Goal: Register for event/course

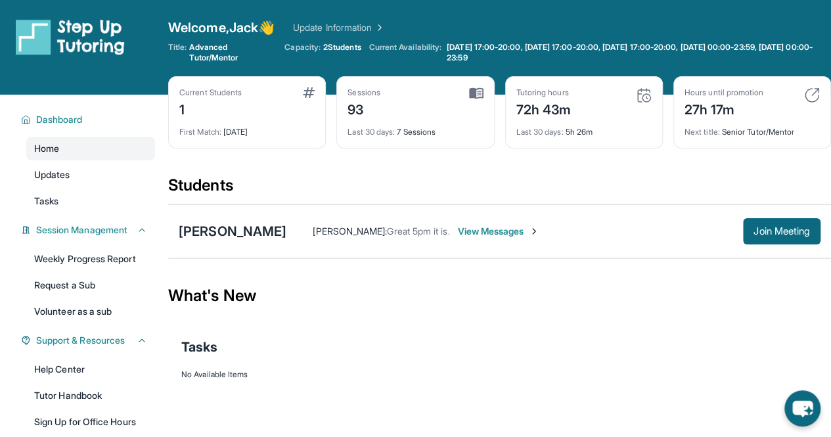
click at [146, 230] on icon at bounding box center [142, 230] width 11 height 11
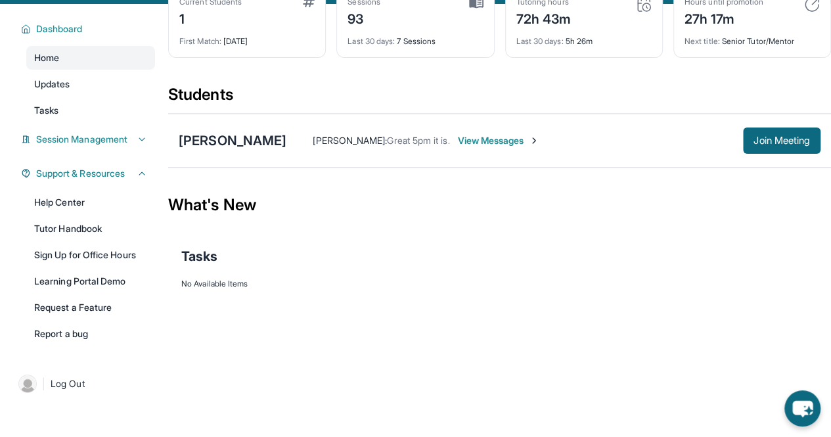
scroll to position [92, 0]
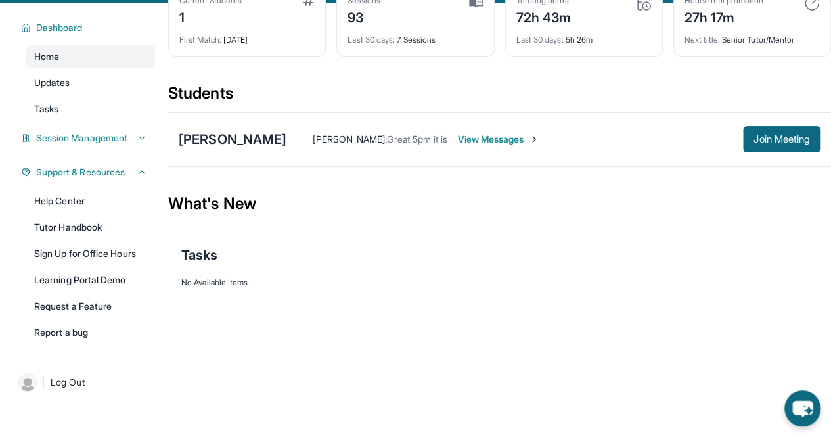
click at [95, 261] on link "Sign Up for Office Hours" at bounding box center [90, 254] width 129 height 24
click at [143, 169] on icon at bounding box center [142, 172] width 11 height 11
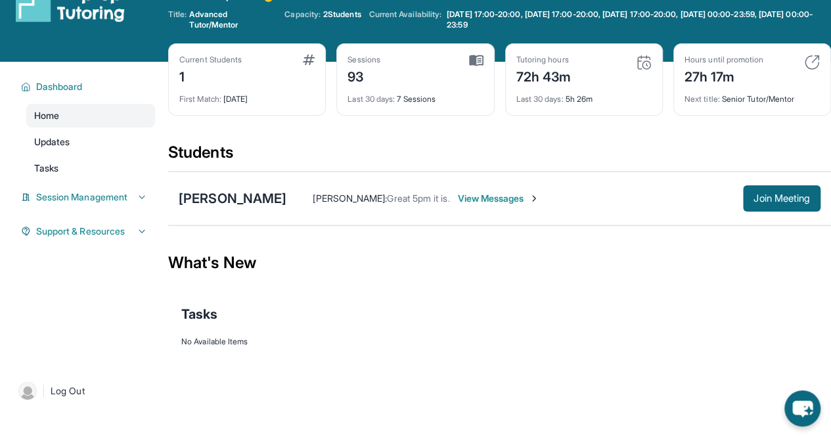
scroll to position [0, 0]
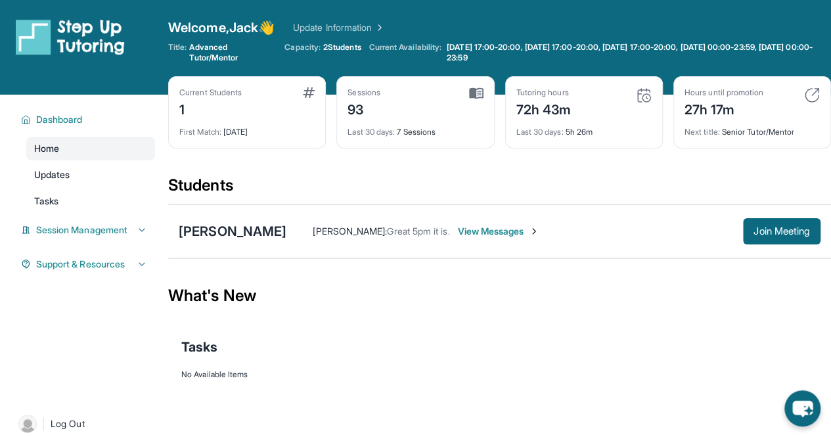
click at [808, 93] on img at bounding box center [812, 95] width 16 height 16
click at [729, 88] on div "Hours until promotion" at bounding box center [723, 92] width 79 height 11
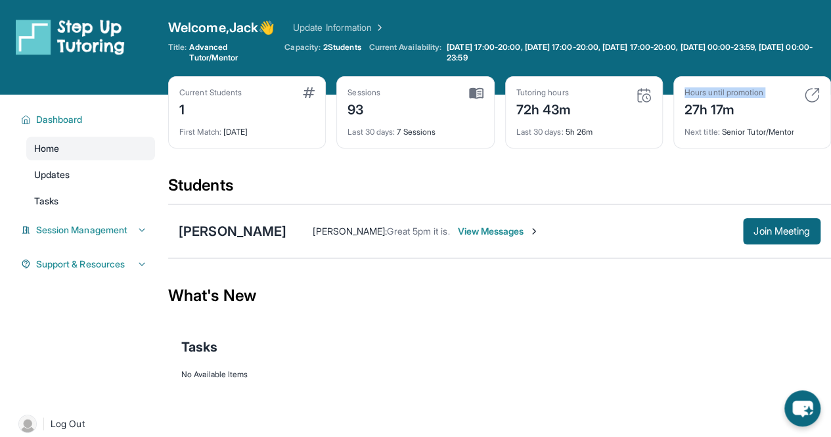
click at [643, 95] on img at bounding box center [644, 95] width 16 height 16
click at [622, 117] on div "Tutoring hours 72h 43m" at bounding box center [583, 103] width 135 height 32
click at [372, 339] on div "Tasks" at bounding box center [499, 346] width 636 height 18
click at [253, 293] on div "What's New" at bounding box center [499, 296] width 662 height 58
click at [286, 228] on div "[PERSON_NAME]" at bounding box center [233, 231] width 108 height 18
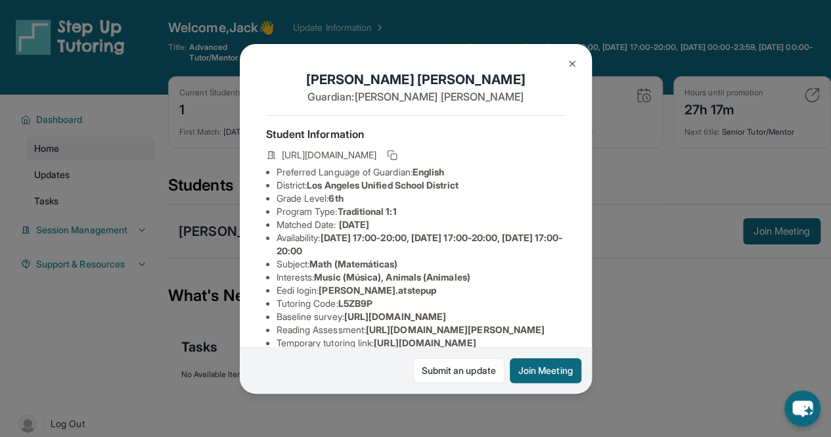
click at [339, 204] on span "6th" at bounding box center [335, 197] width 14 height 11
drag, startPoint x: 344, startPoint y: 234, endPoint x: 394, endPoint y: 234, distance: 49.9
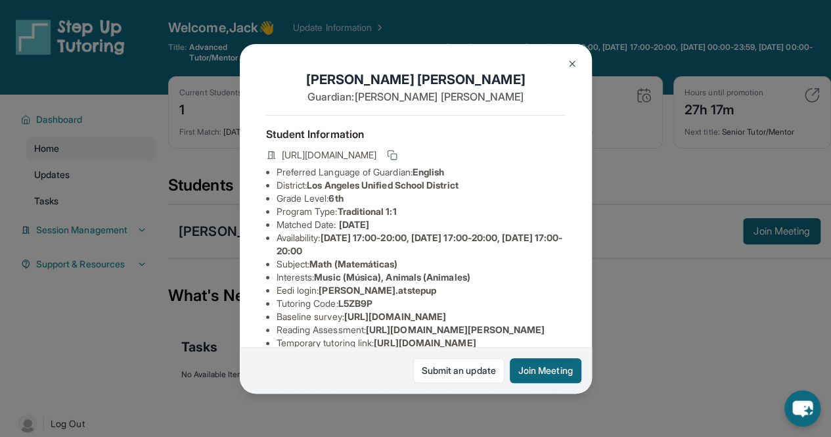
click at [394, 231] on li "Matched Date: [DATE]" at bounding box center [420, 224] width 289 height 13
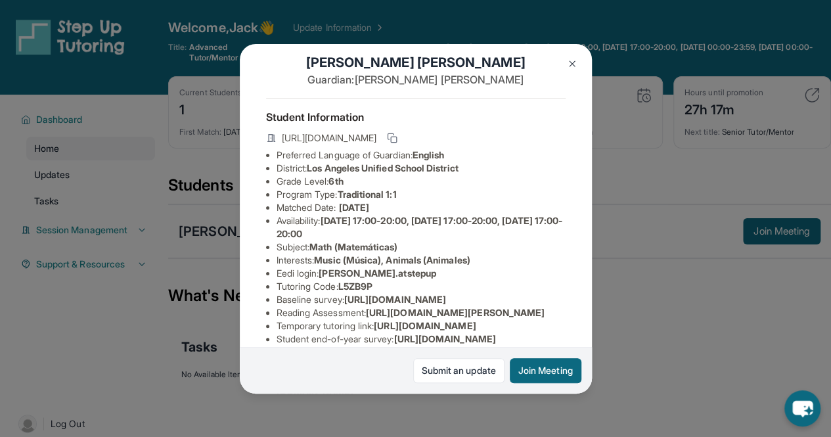
click at [422, 214] on li "Matched Date: [DATE]" at bounding box center [420, 207] width 289 height 13
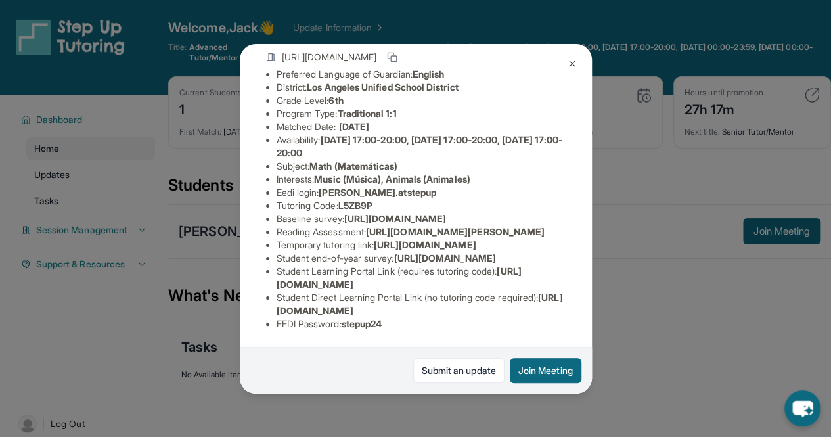
scroll to position [0, 0]
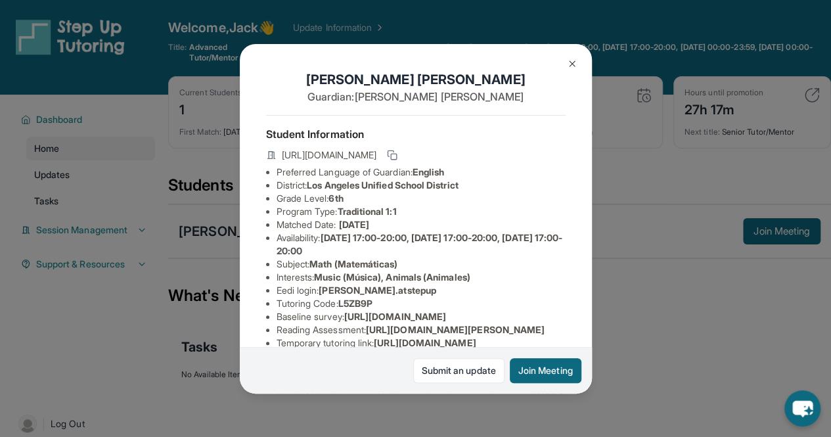
click at [569, 64] on img at bounding box center [572, 63] width 11 height 11
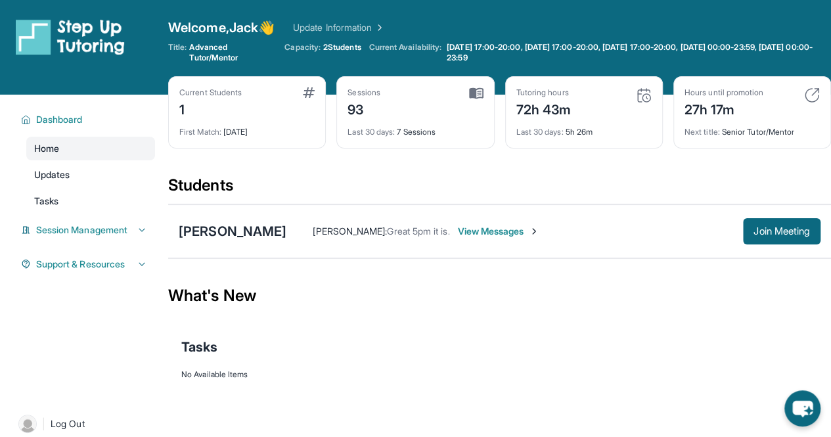
click at [762, 222] on button "Join Meeting" at bounding box center [781, 231] width 77 height 26
click at [473, 95] on img at bounding box center [476, 93] width 14 height 12
